Goal: Navigation & Orientation: Understand site structure

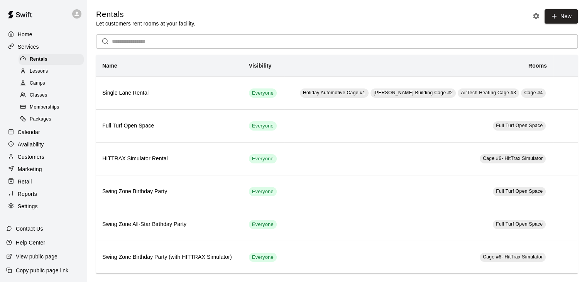
click at [31, 135] on p "Calendar" at bounding box center [29, 132] width 22 height 8
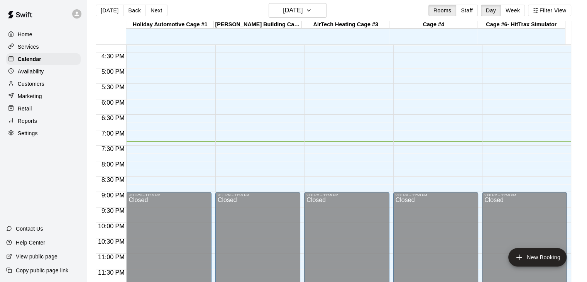
scroll to position [12, 0]
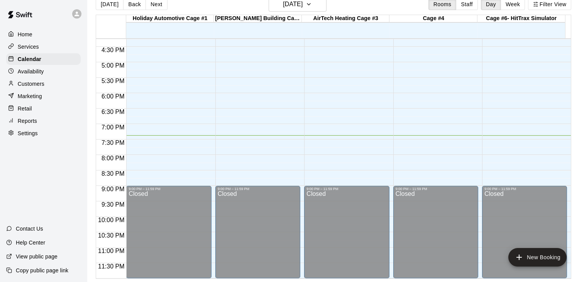
click at [31, 49] on p "Services" at bounding box center [28, 47] width 21 height 8
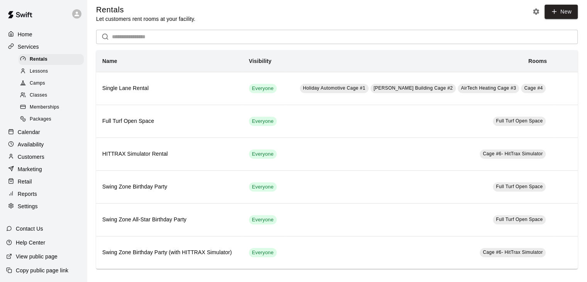
scroll to position [6, 0]
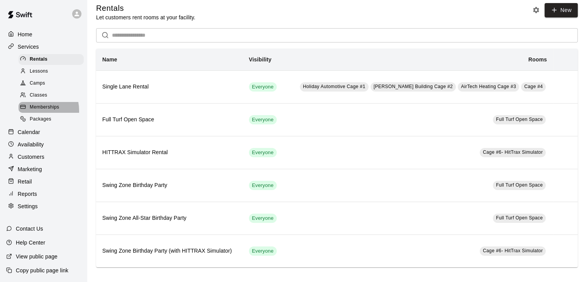
click at [35, 111] on span "Memberships" at bounding box center [44, 107] width 29 height 8
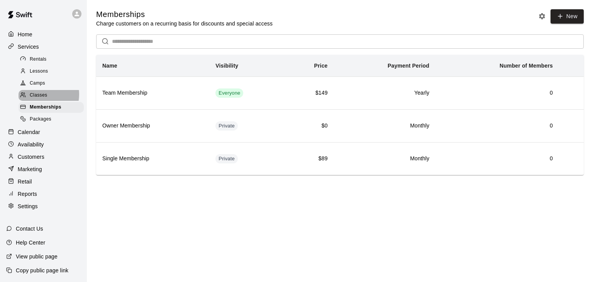
click at [39, 98] on span "Classes" at bounding box center [38, 95] width 17 height 8
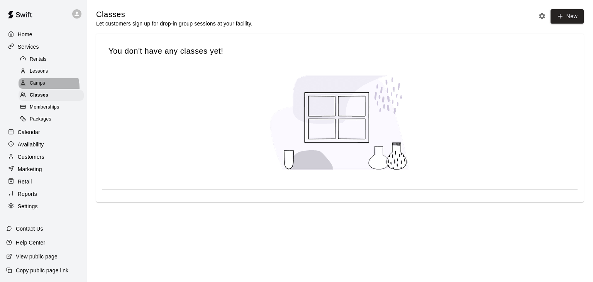
click at [40, 89] on div "Camps" at bounding box center [51, 83] width 65 height 11
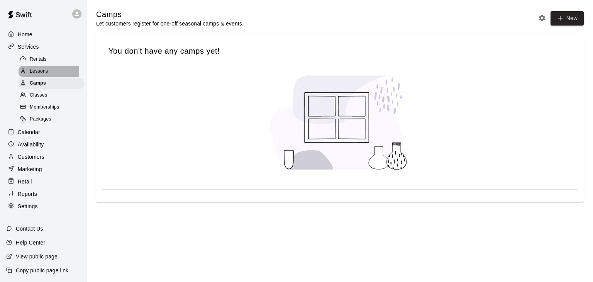
click at [43, 72] on span "Lessons" at bounding box center [39, 72] width 19 height 8
